Goal: Information Seeking & Learning: Learn about a topic

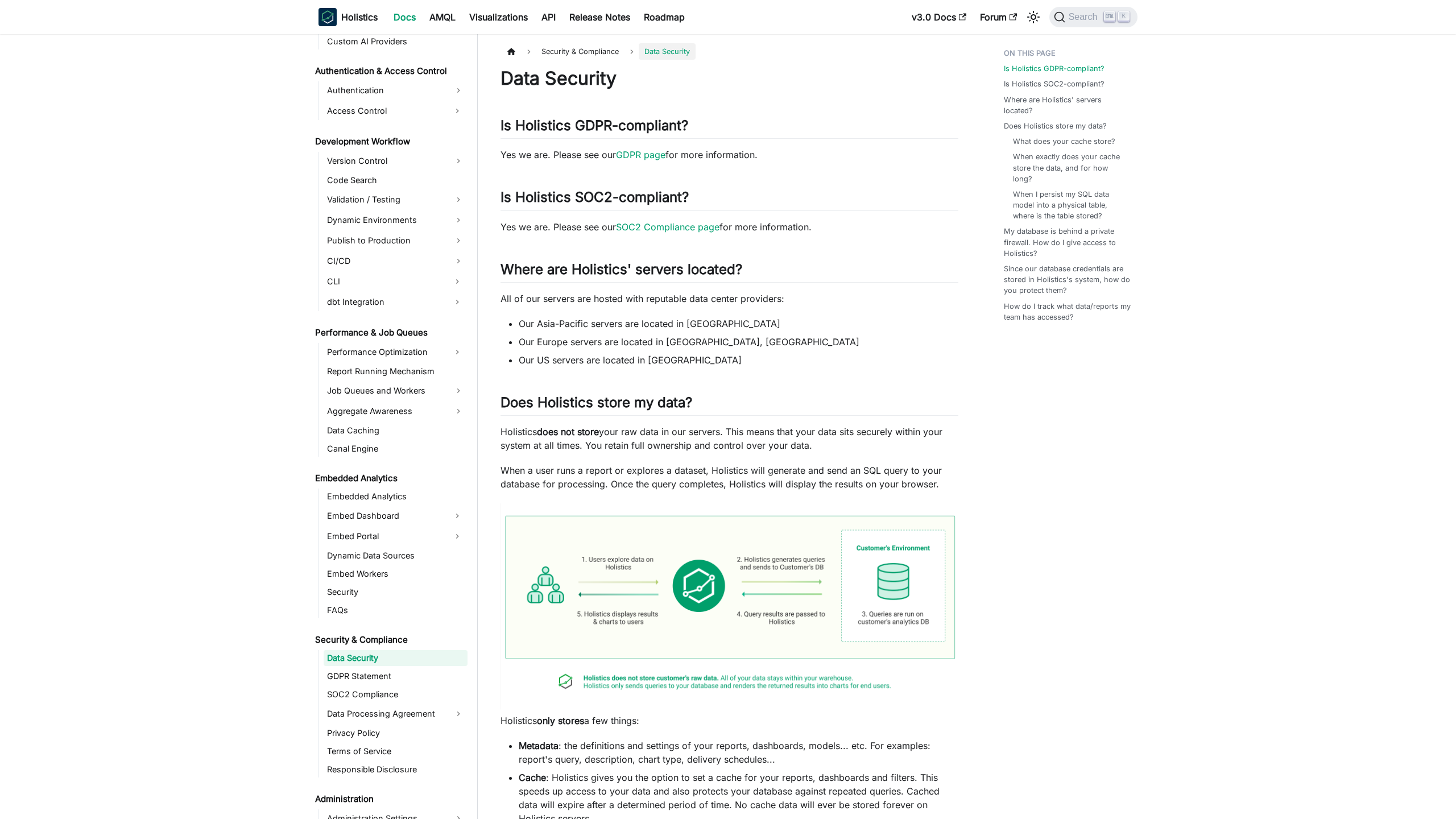
scroll to position [774, 0]
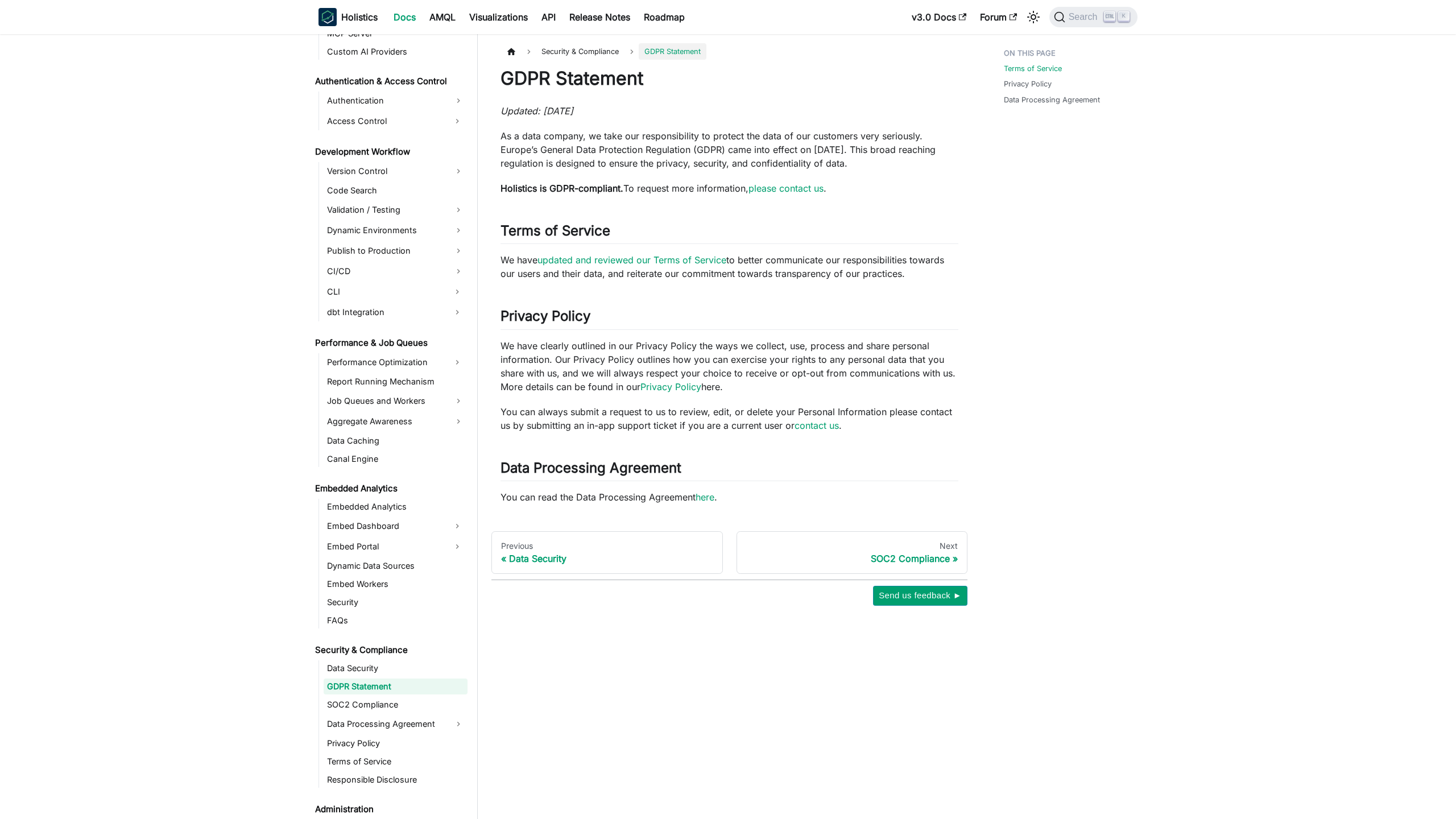
scroll to position [792, 0]
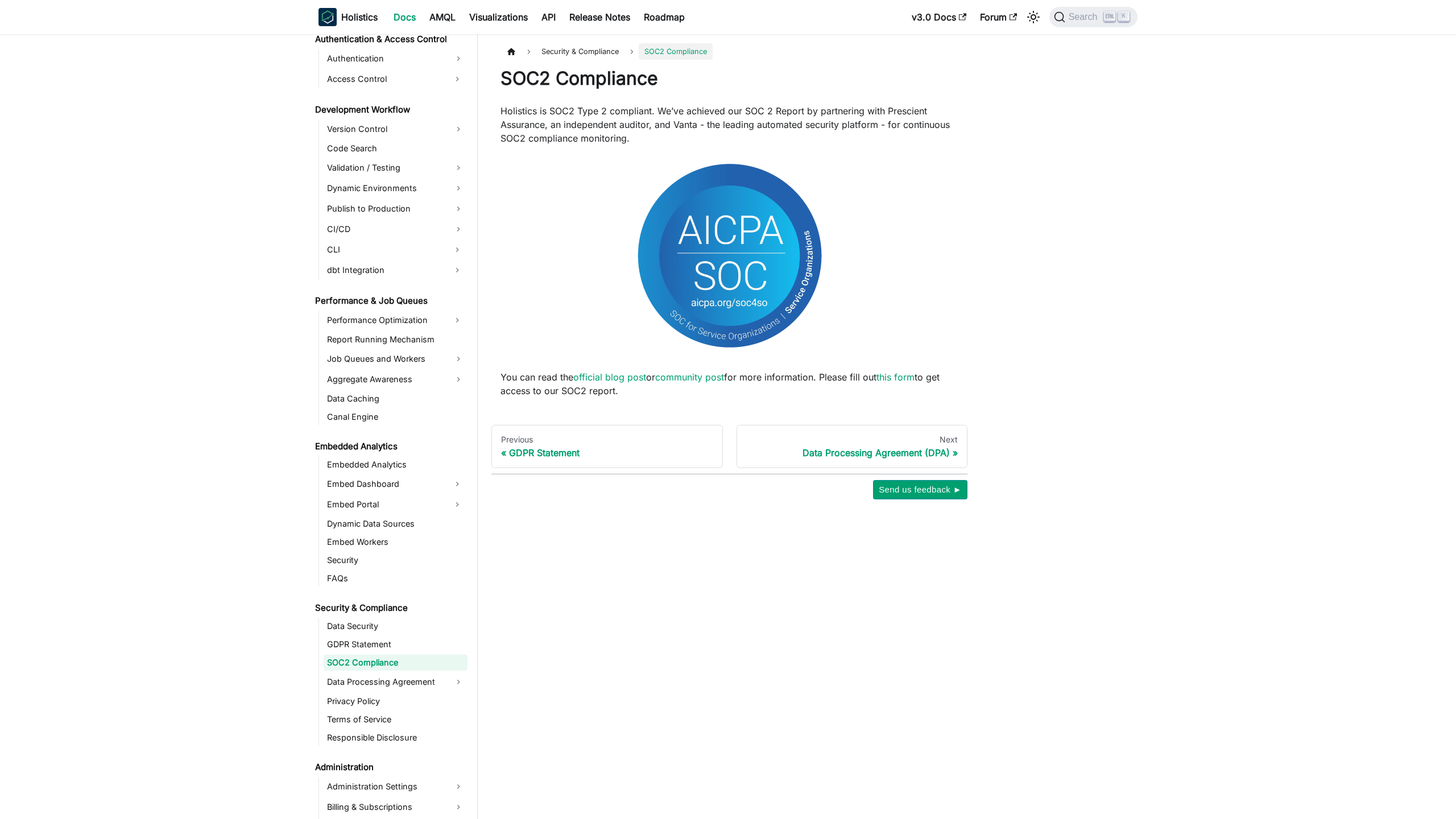
scroll to position [810, 0]
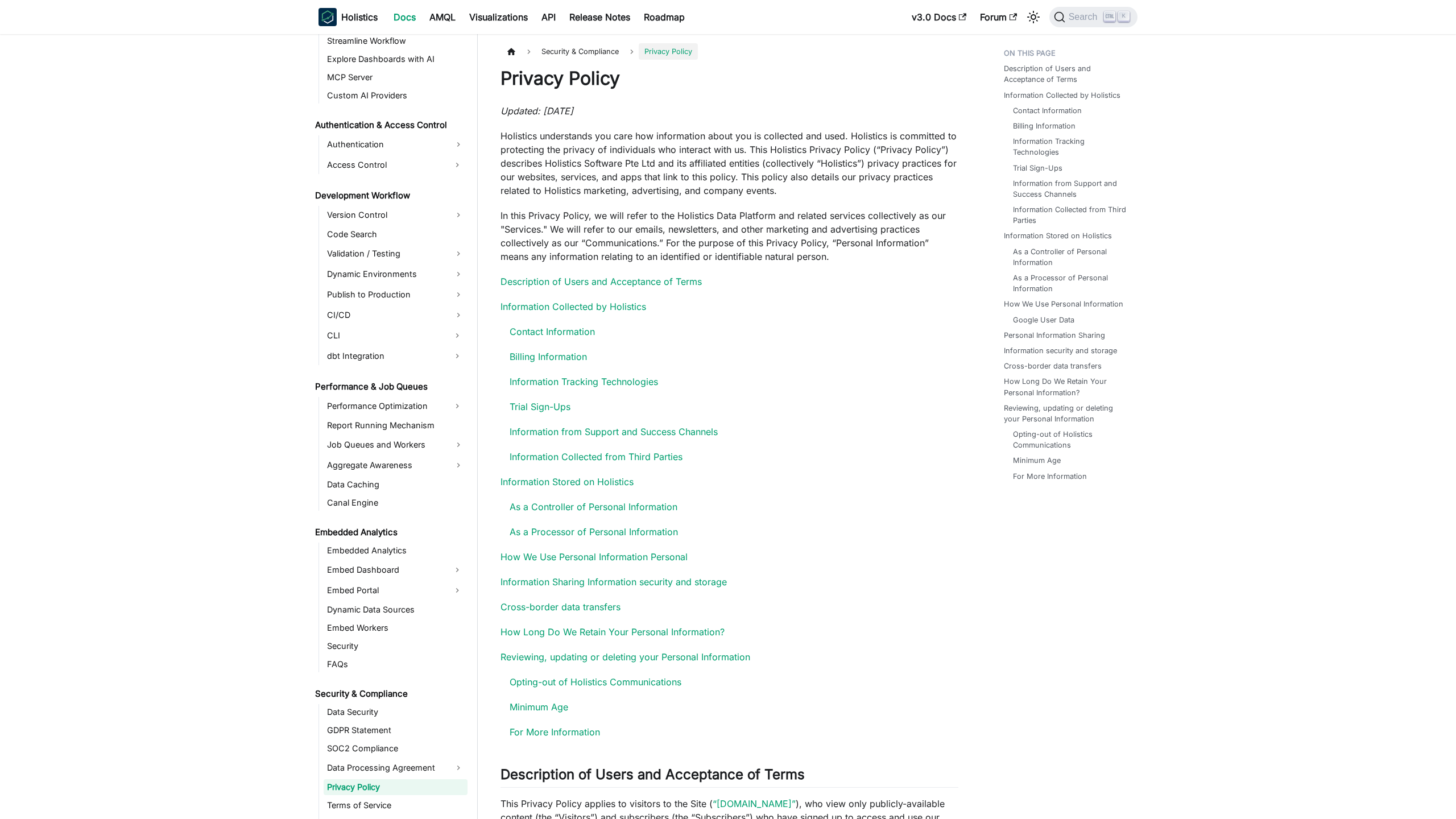
scroll to position [849, 0]
